Goal: Task Accomplishment & Management: Use online tool/utility

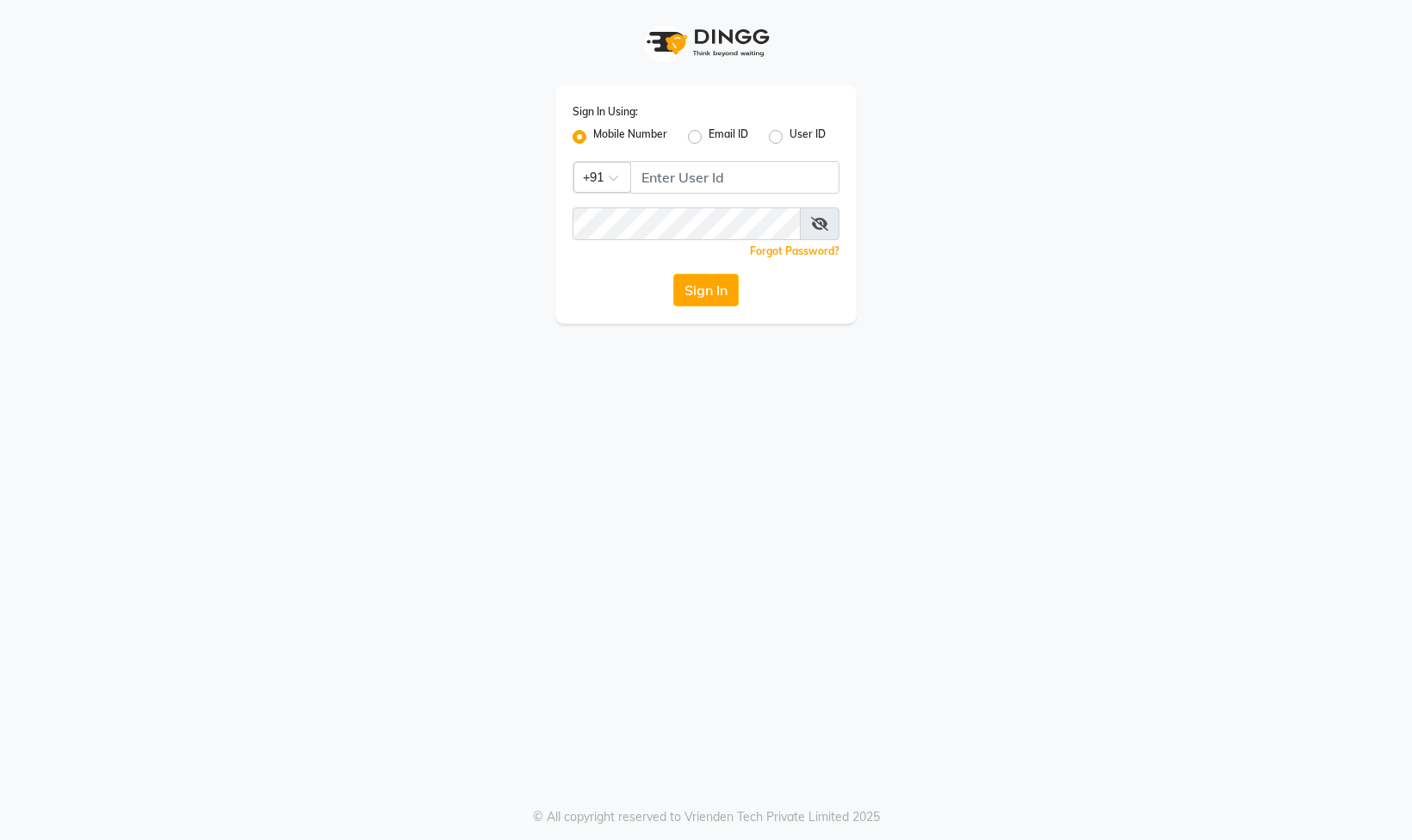
type input "8178352246"
click at [719, 296] on button "Sign In" at bounding box center [706, 290] width 65 height 32
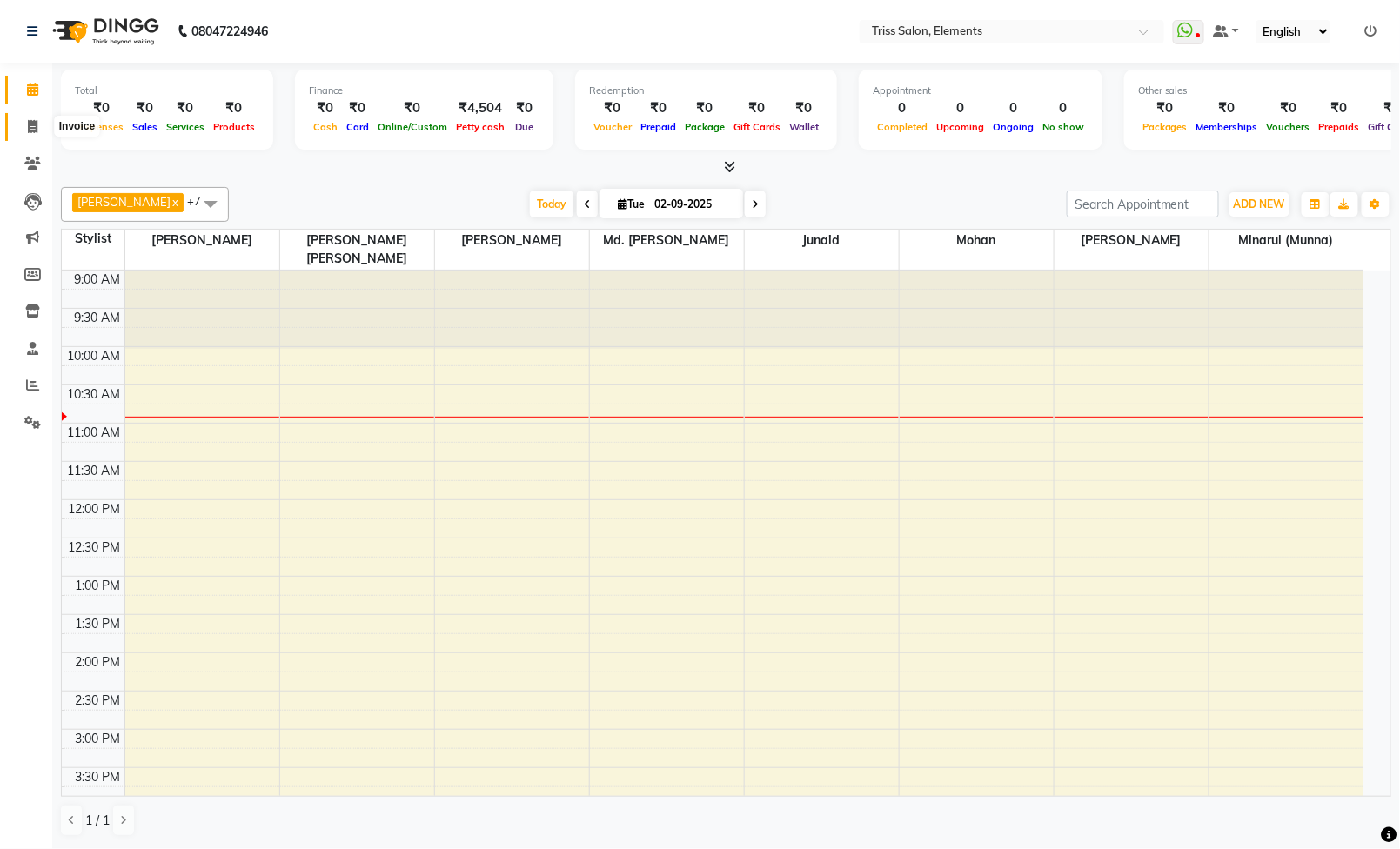
scroll to position [1, 0]
click at [24, 121] on span at bounding box center [33, 127] width 30 height 20
select select "service"
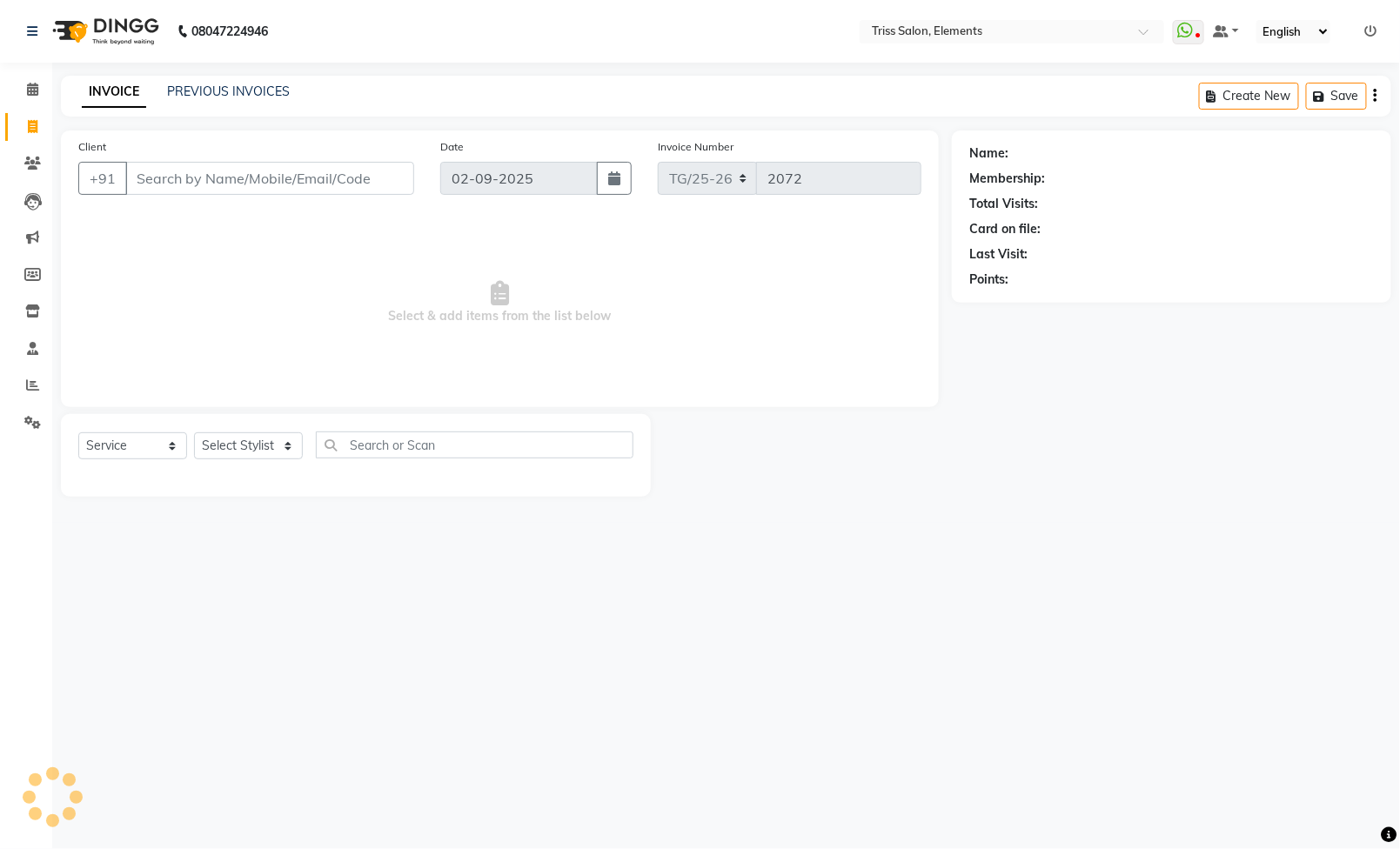
click at [370, 190] on input "Client" at bounding box center [270, 178] width 289 height 33
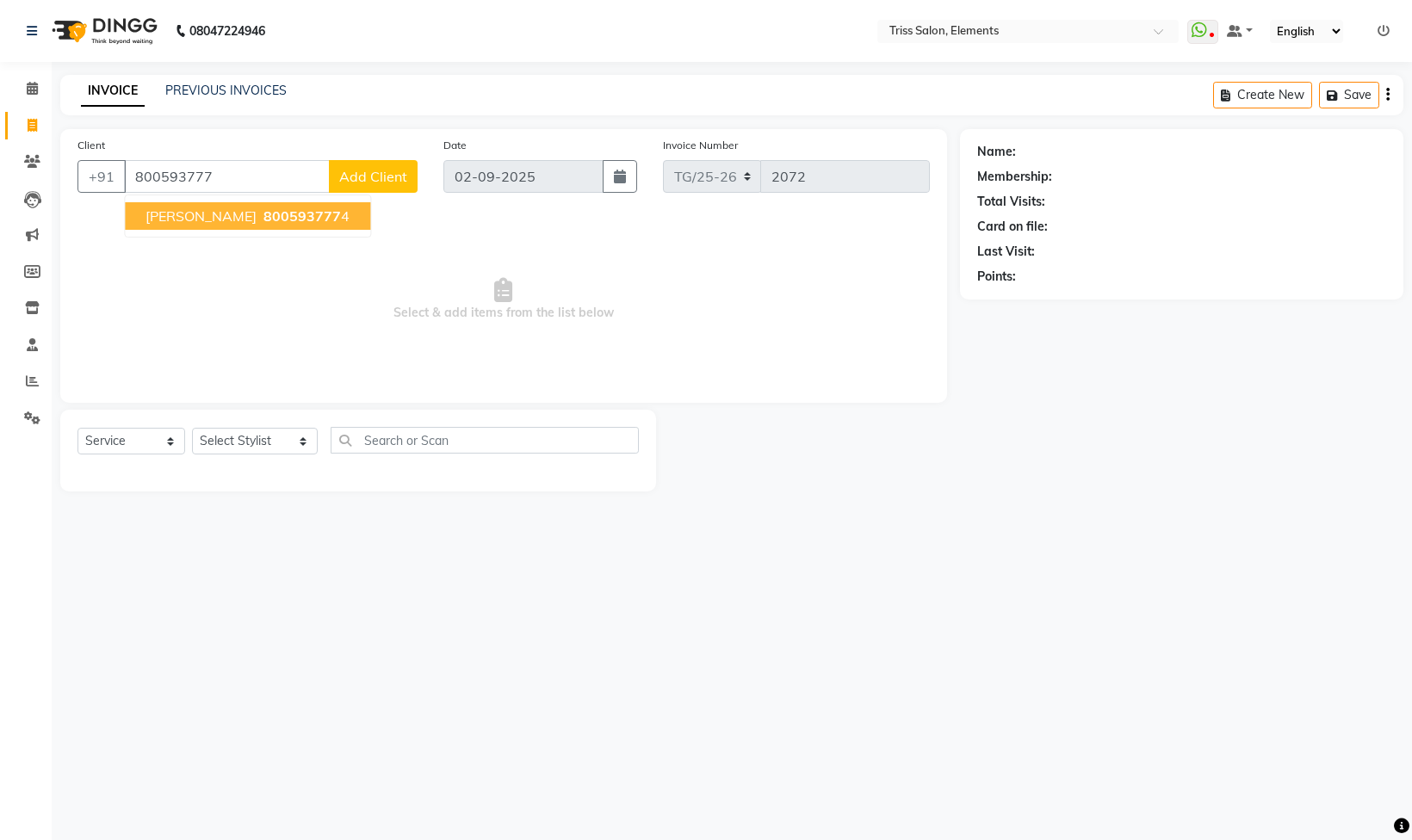
click at [264, 212] on span "800593777" at bounding box center [302, 216] width 77 height 18
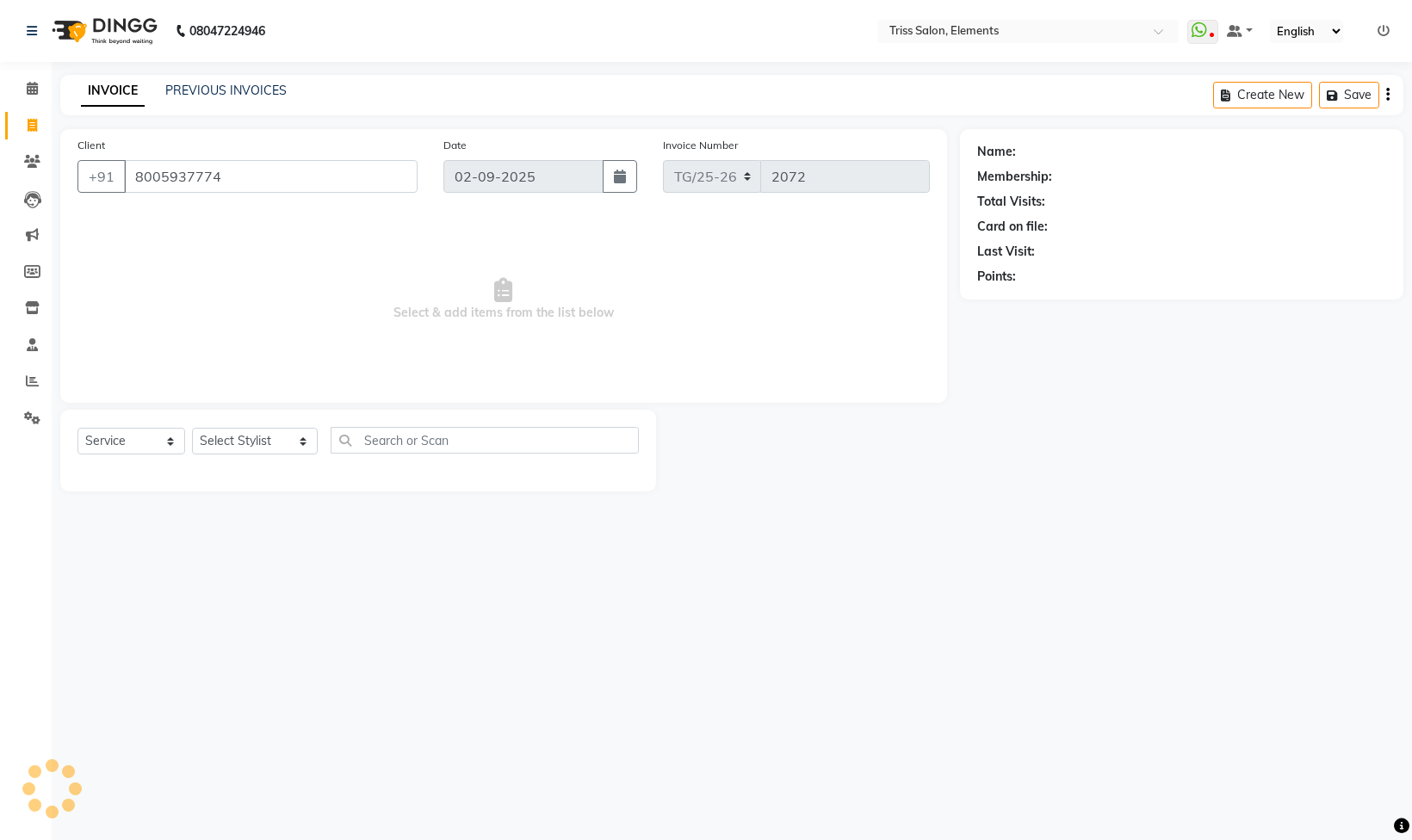
type input "8005937774"
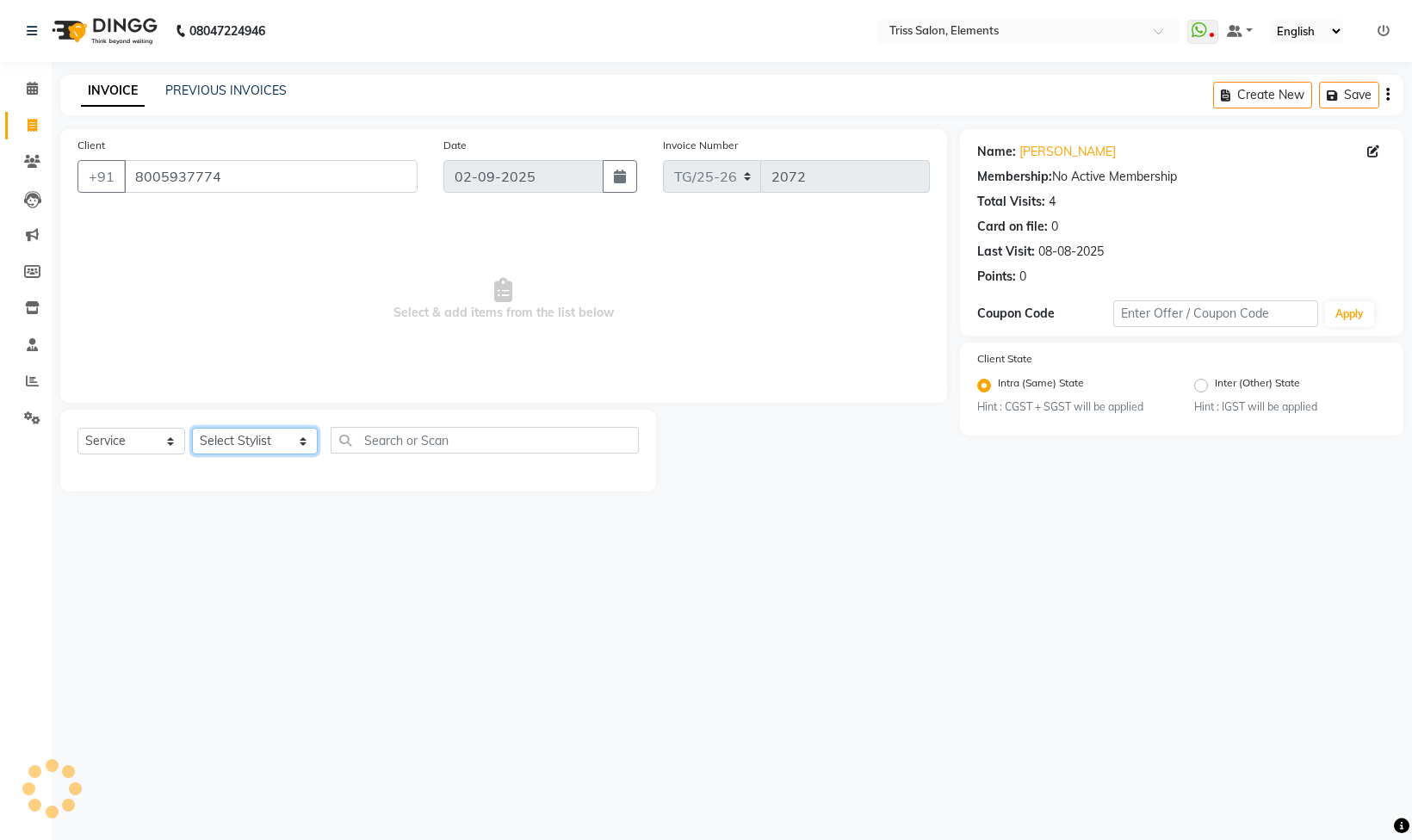
click at [240, 439] on select "Select Stylist [PERSON_NAME] Md. [PERSON_NAME] ([PERSON_NAME]) [PERSON_NAME] [P…" at bounding box center [254, 441] width 125 height 27
select select "20115"
click at [192, 431] on select "Select Stylist [PERSON_NAME] Md. [PERSON_NAME] ([PERSON_NAME]) [PERSON_NAME] [P…" at bounding box center [254, 441] width 125 height 27
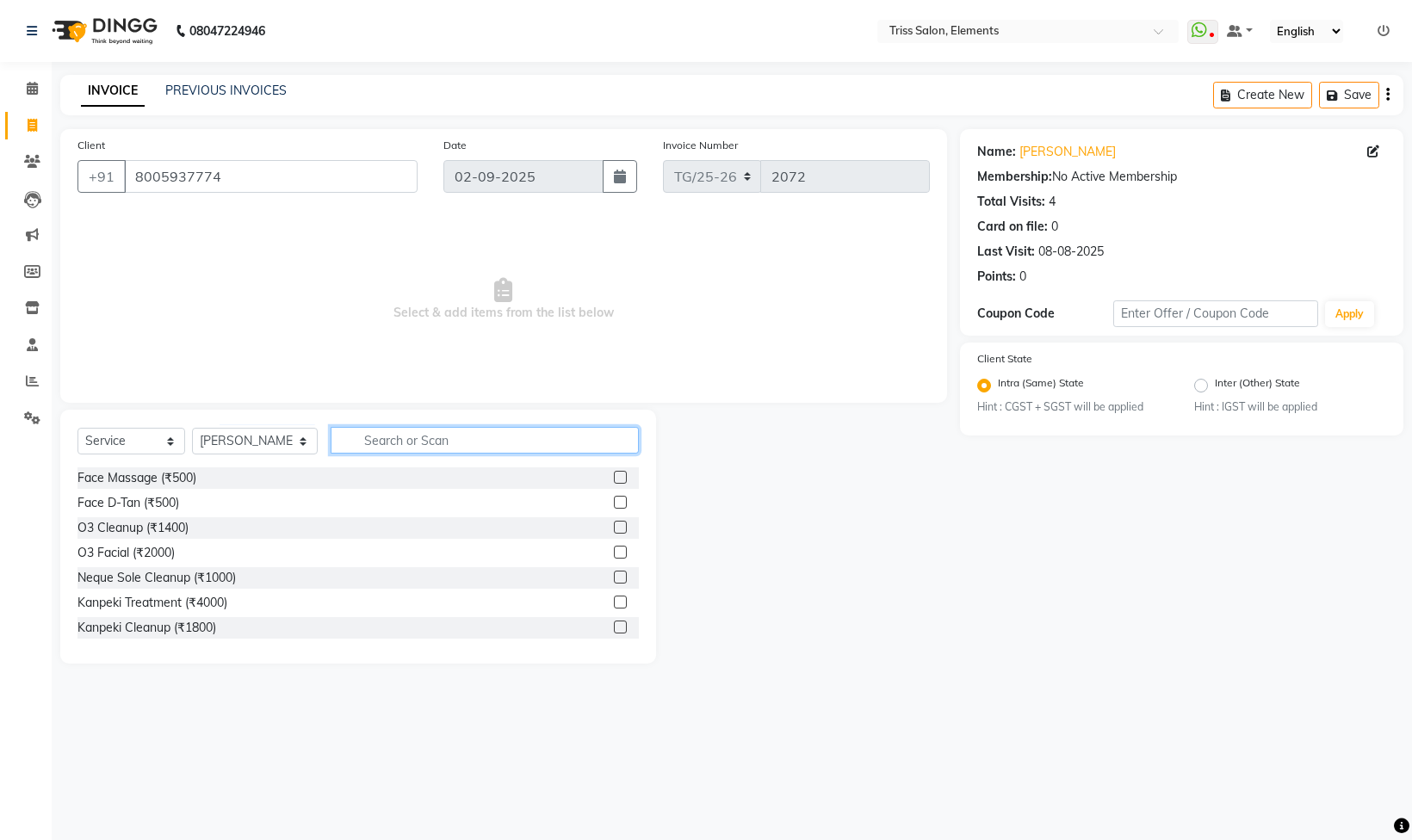
click at [389, 449] on input "text" at bounding box center [485, 440] width 308 height 27
type input "cut"
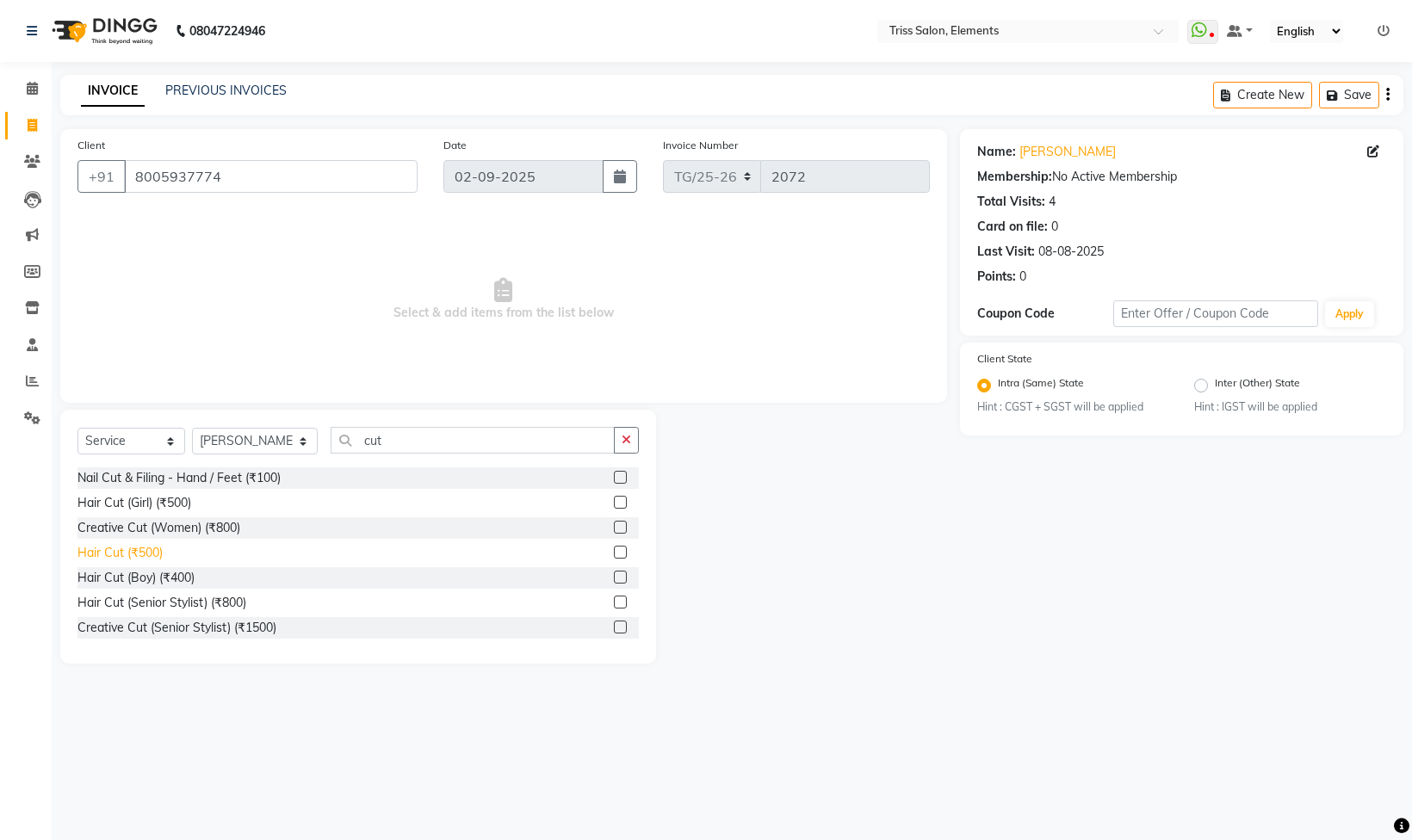
click at [134, 553] on div "Hair Cut (₹500)" at bounding box center [120, 552] width 85 height 18
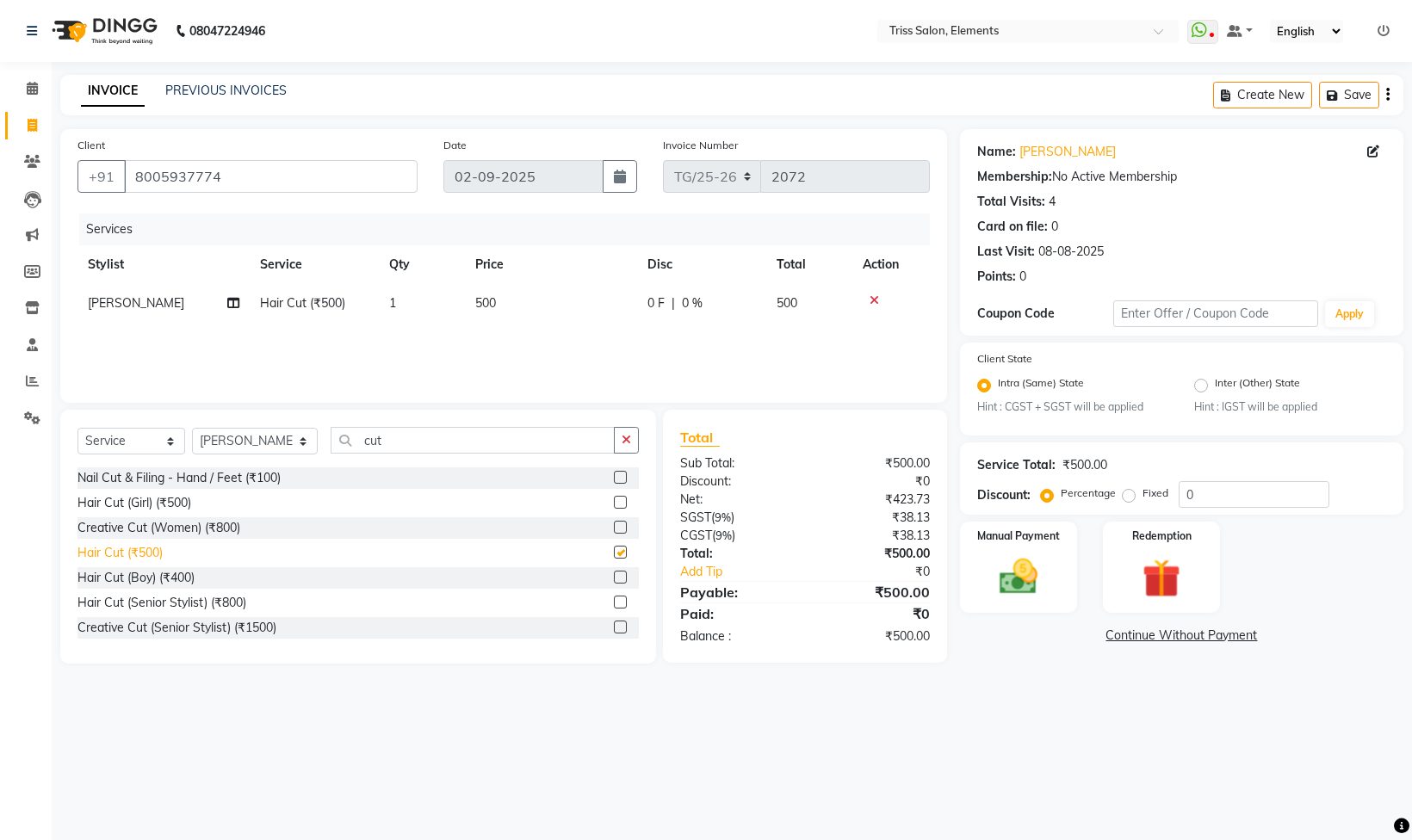
checkbox input "false"
click at [1040, 575] on img at bounding box center [1019, 576] width 65 height 45
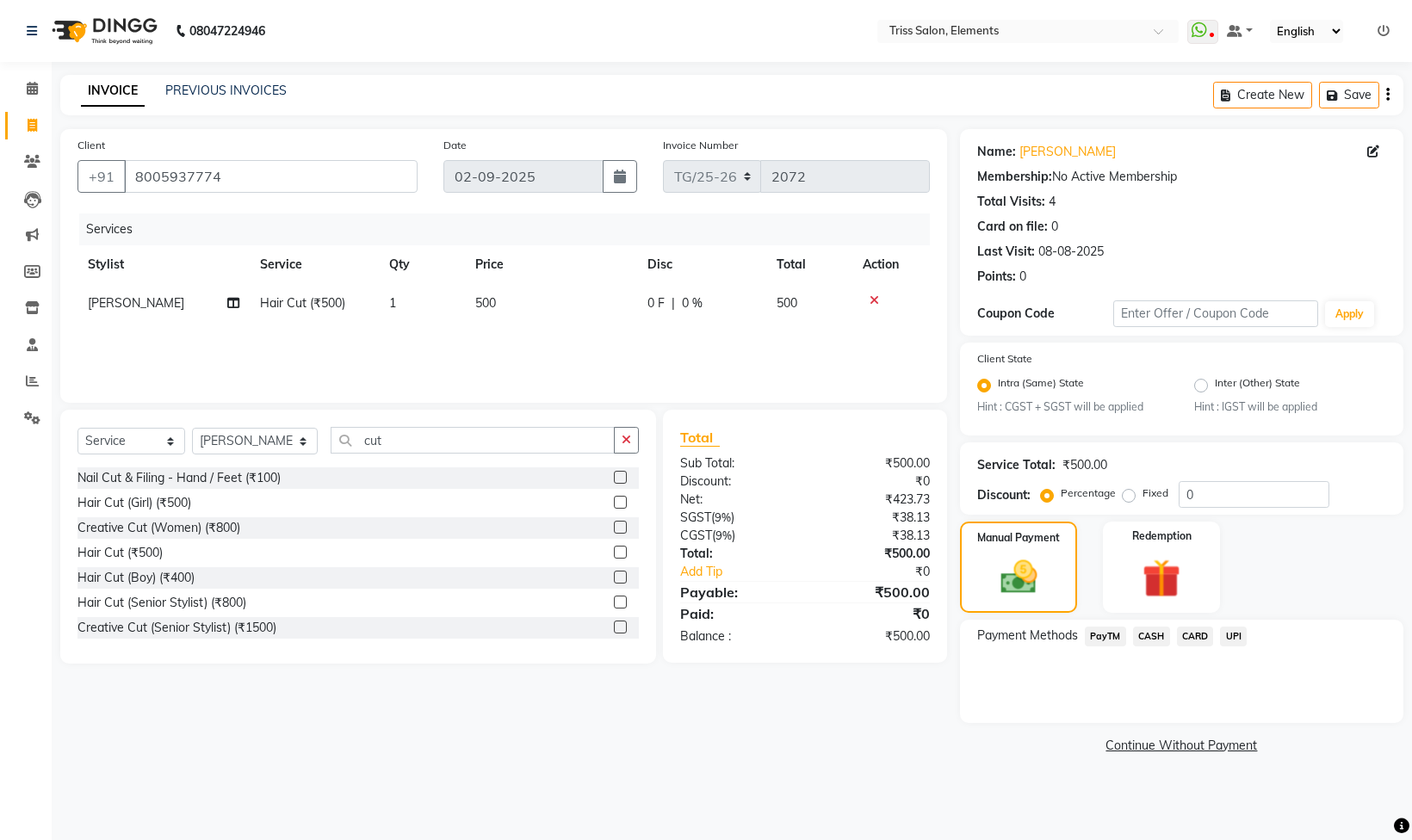
click at [1145, 636] on span "CASH" at bounding box center [1152, 636] width 37 height 19
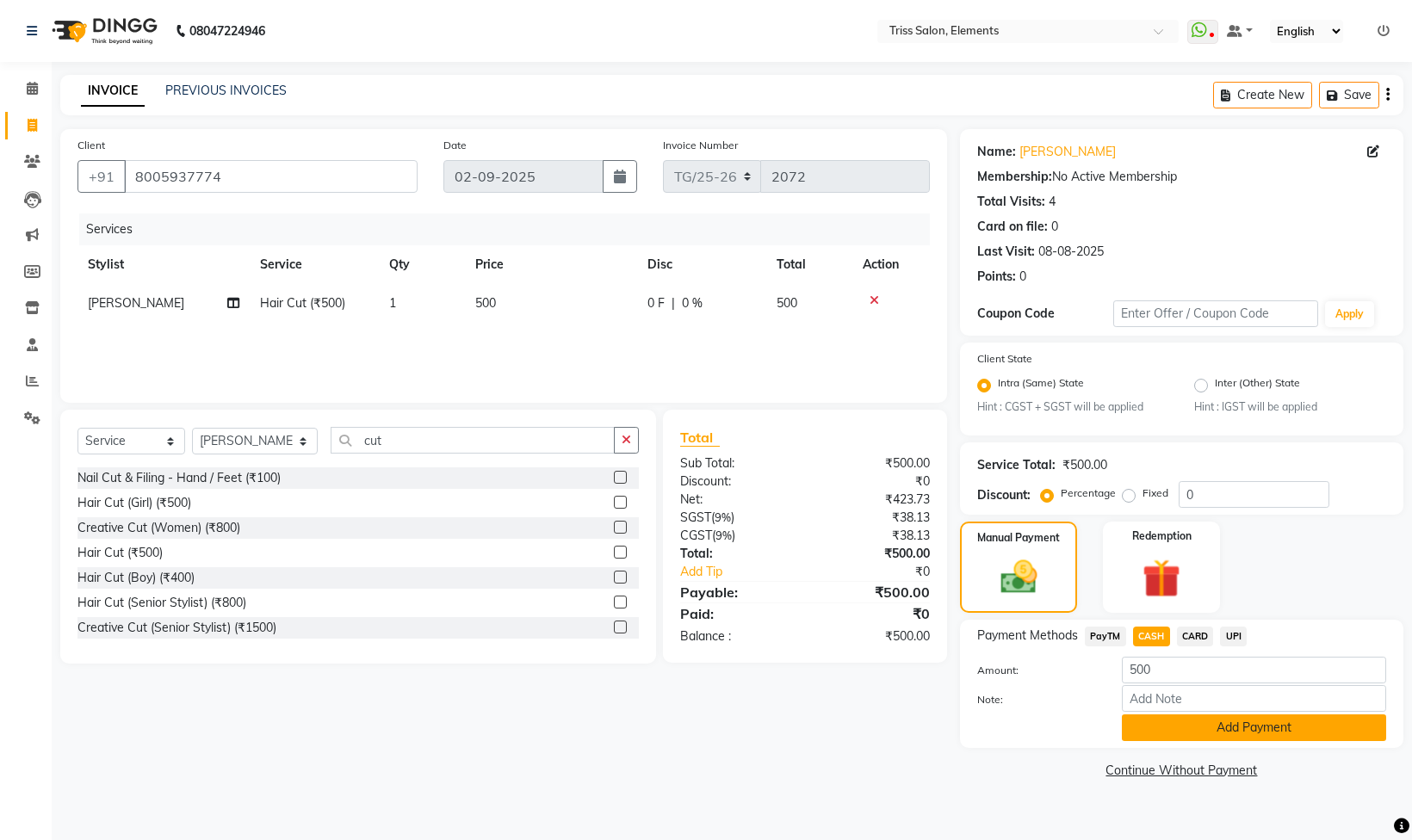
click at [1330, 737] on button "Add Payment" at bounding box center [1254, 728] width 265 height 27
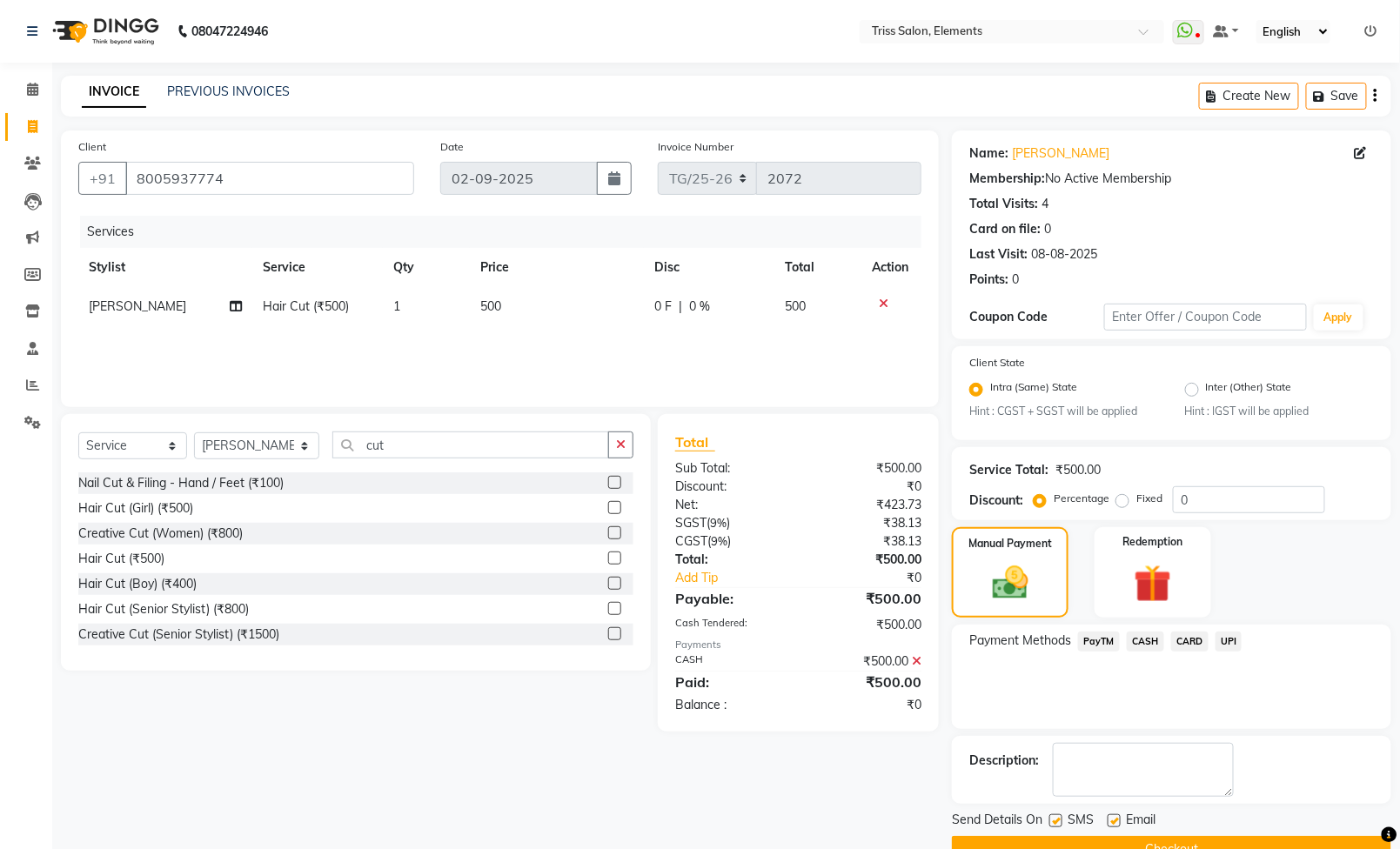
scroll to position [45, 0]
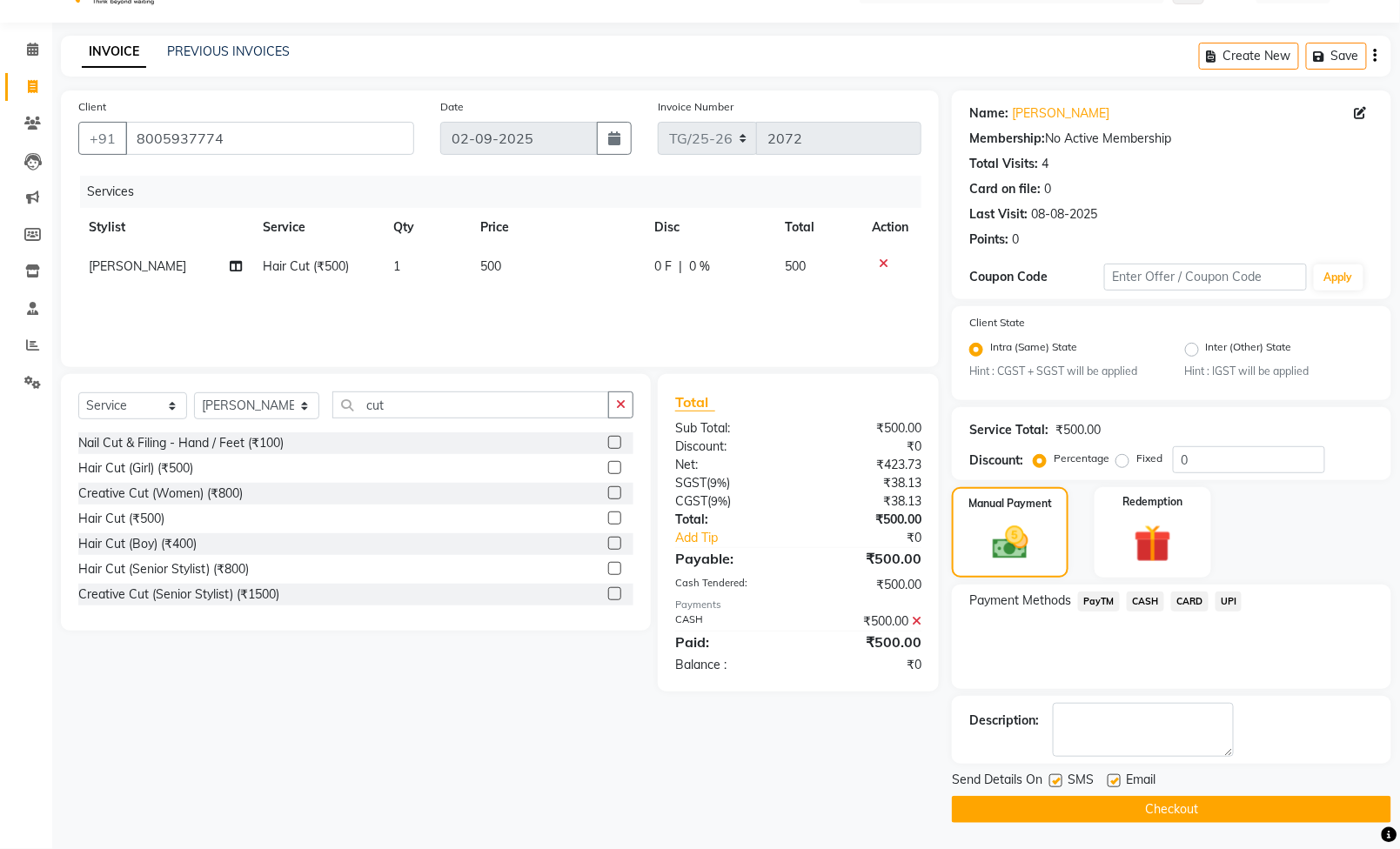
drag, startPoint x: 1275, startPoint y: 812, endPoint x: 1242, endPoint y: 810, distance: 33.1
click at [1274, 814] on button "Checkout" at bounding box center [1172, 810] width 439 height 27
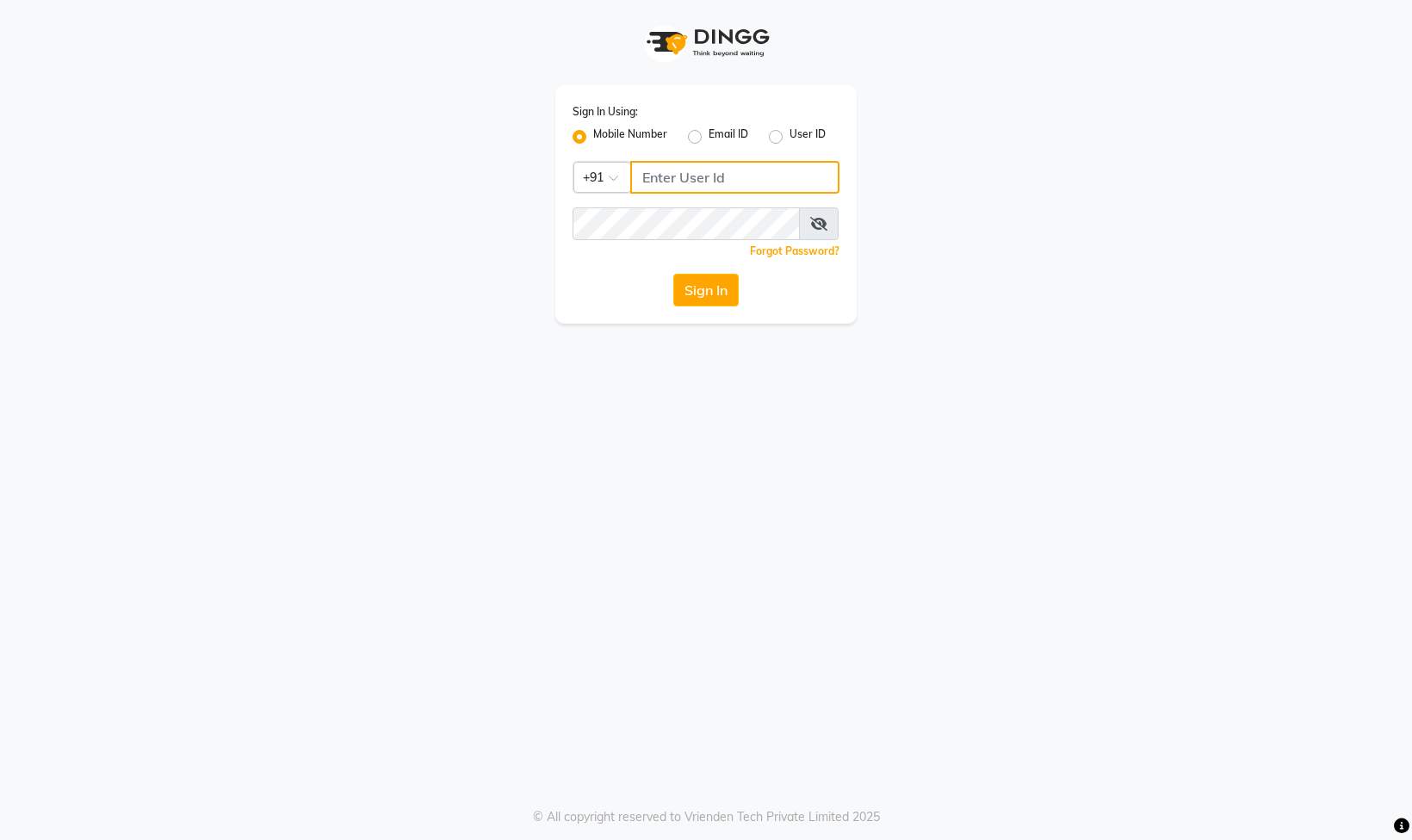
click at [800, 168] on input "Username" at bounding box center [734, 176] width 209 height 32
type input "8178352246"
click at [712, 302] on button "Sign In" at bounding box center [706, 290] width 65 height 32
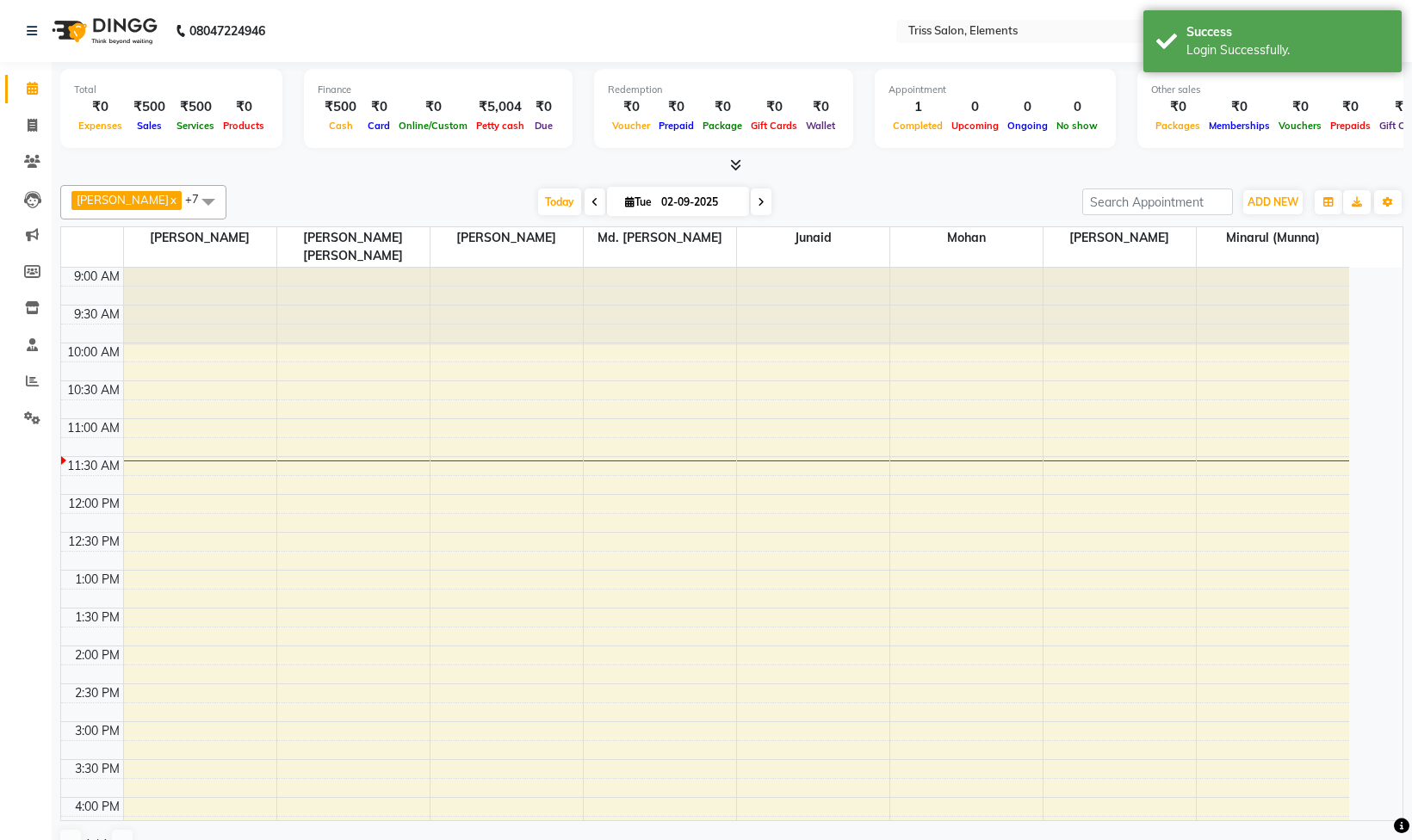
select select "en"
